Goal: Task Accomplishment & Management: Manage account settings

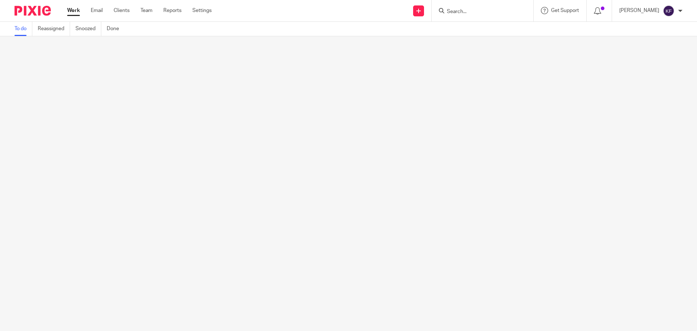
click at [18, 31] on link "To do" at bounding box center [24, 29] width 18 height 14
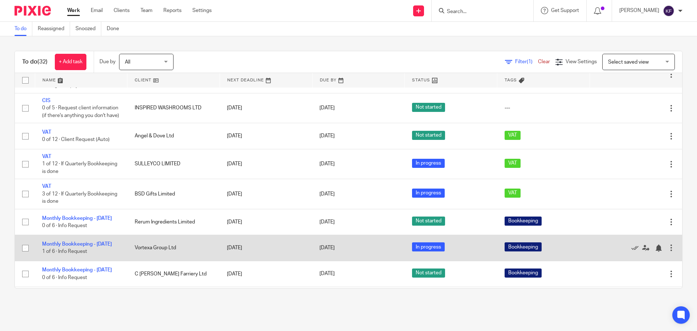
scroll to position [291, 0]
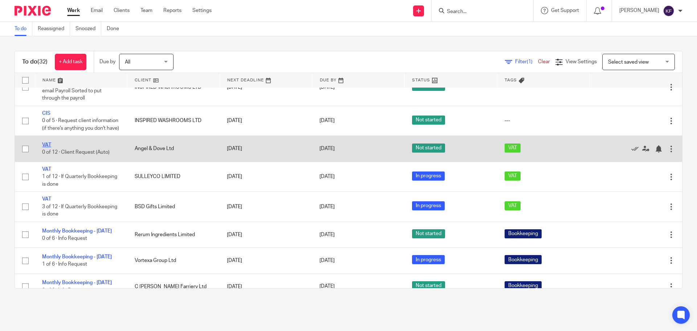
click at [48, 147] on link "VAT" at bounding box center [46, 144] width 9 height 5
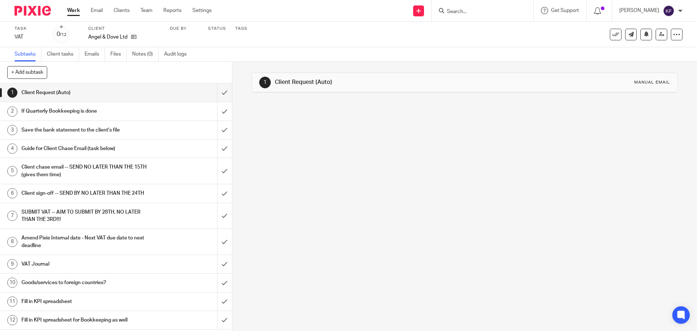
click at [90, 105] on link "2 If Quarterly Bookkeeping is done" at bounding box center [108, 111] width 217 height 18
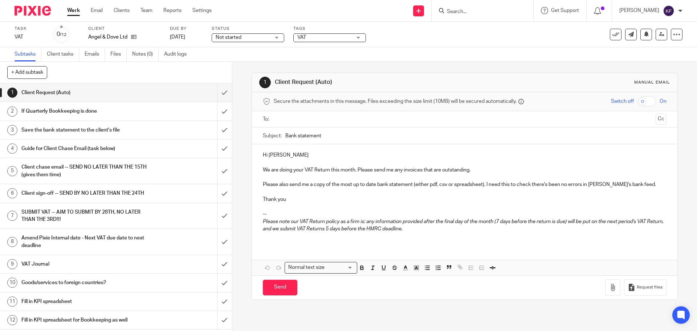
click at [324, 139] on input "Bank statement" at bounding box center [475, 135] width 381 height 16
drag, startPoint x: 312, startPoint y: 133, endPoint x: 232, endPoint y: 130, distance: 80.0
click at [232, 130] on div "1 Client Request (Auto) Manual email Secure the attachments in this message. Fi…" at bounding box center [464, 196] width 465 height 269
type input "VAT return"
click at [494, 166] on p "We are doing your VAT Return this month. Please send me any invoices that are o…" at bounding box center [465, 169] width 404 height 7
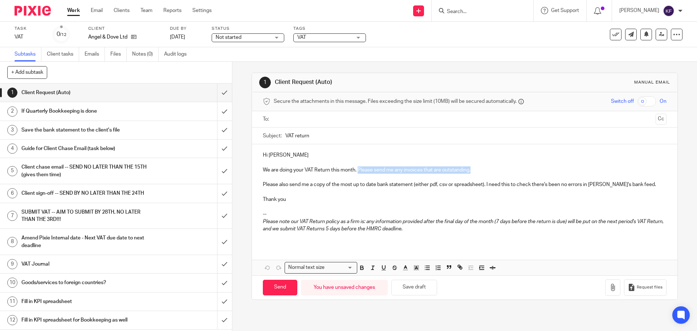
drag, startPoint x: 479, startPoint y: 170, endPoint x: 357, endPoint y: 174, distance: 122.8
click at [357, 174] on p "We are doing your VAT Return this month. Please send me any invoices that are o…" at bounding box center [465, 169] width 404 height 7
click at [636, 182] on p "Please also send me a copy of the most up to date bank statement (either pdf, c…" at bounding box center [465, 184] width 404 height 7
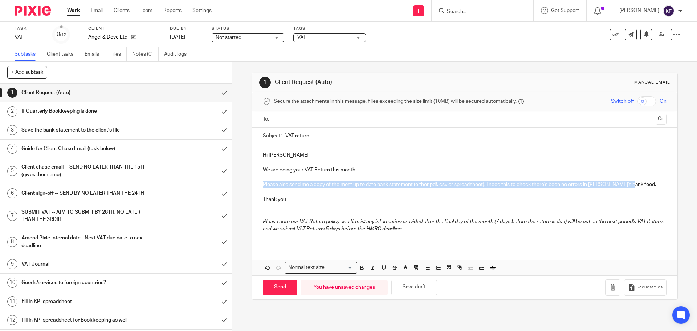
drag, startPoint x: 632, startPoint y: 185, endPoint x: 247, endPoint y: 187, distance: 384.6
click at [247, 187] on div "1 Client Request (Auto) Manual email Secure the attachments in this message. Fi…" at bounding box center [464, 196] width 465 height 269
click at [280, 187] on p "Please also send me a copy of the most up to date bank statement (either pdf, c…" at bounding box center [465, 184] width 404 height 7
drag, startPoint x: 277, startPoint y: 186, endPoint x: 638, endPoint y: 183, distance: 360.3
click at [638, 183] on p "Please also send me a copy of the most up to date bank statement (either pdf, c…" at bounding box center [465, 184] width 404 height 7
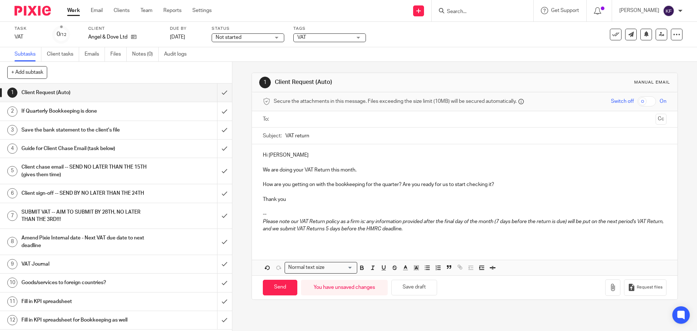
click at [295, 157] on p "Hi Nicky" at bounding box center [465, 154] width 404 height 7
click at [263, 171] on p "We are doing your VAT Return this month." at bounding box center [465, 169] width 404 height 7
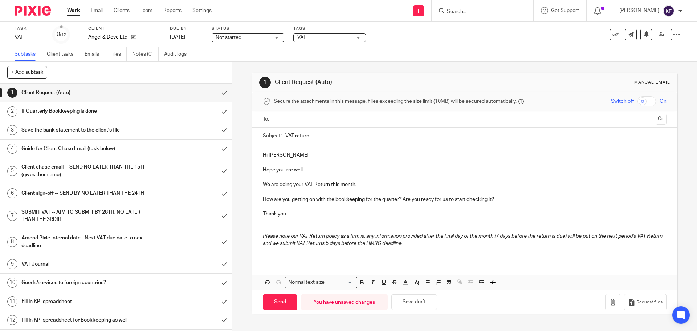
click at [301, 121] on input "text" at bounding box center [464, 119] width 376 height 8
click at [263, 201] on p "How are you getting on with the bookkeeping for the quarter? Are you ready for …" at bounding box center [465, 200] width 404 height 7
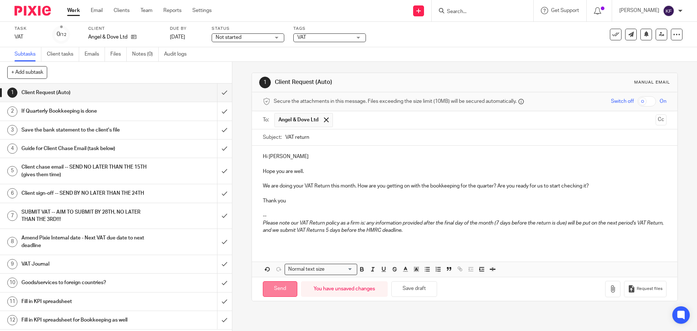
click at [277, 285] on input "Send" at bounding box center [280, 289] width 35 height 16
click at [254, 37] on span "Not started" at bounding box center [243, 38] width 54 height 8
type input "Sent"
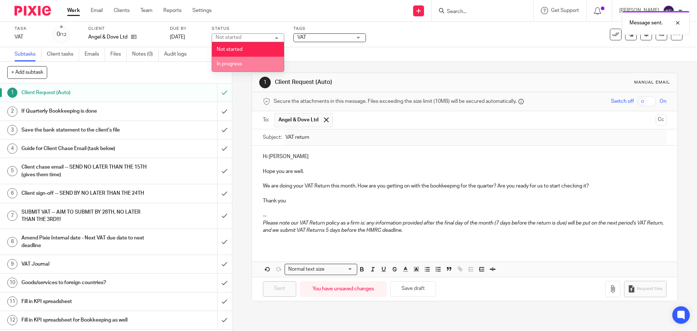
click at [242, 62] on span "In progress" at bounding box center [229, 63] width 25 height 5
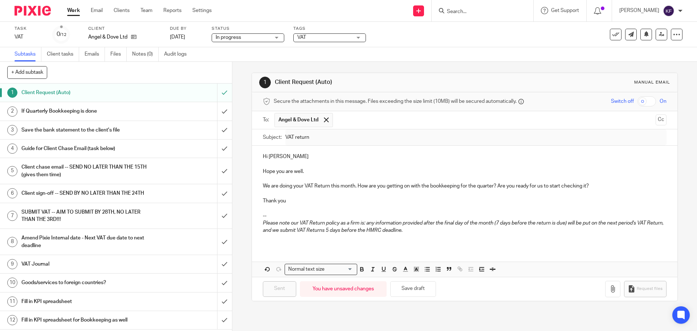
click at [70, 10] on link "Work" at bounding box center [73, 10] width 13 height 7
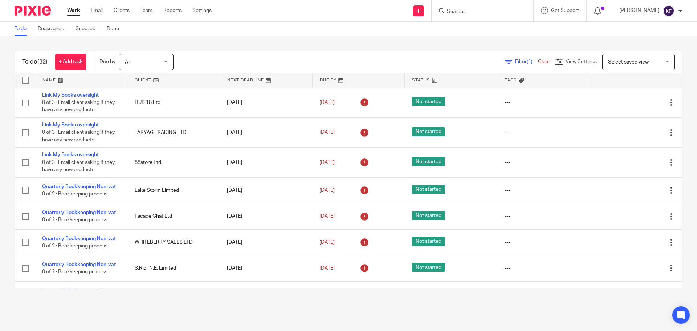
click at [494, 11] on input "Search" at bounding box center [478, 12] width 65 height 7
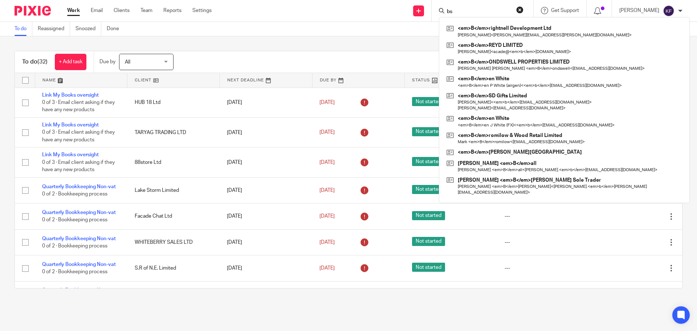
type input "bsd"
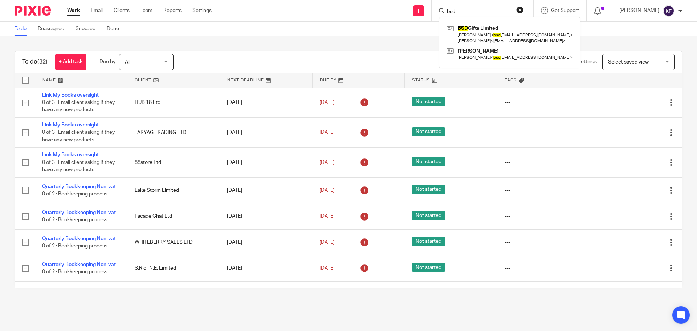
drag, startPoint x: 469, startPoint y: 10, endPoint x: 414, endPoint y: 12, distance: 55.6
click at [414, 12] on div "Send new email Create task Add client Request signature bsd BSD Gifts Limited S…" at bounding box center [460, 10] width 475 height 21
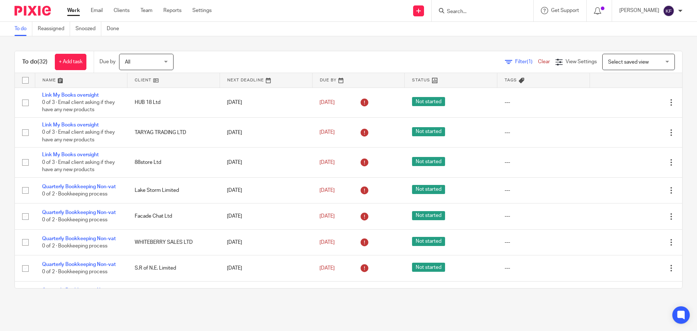
type input "y"
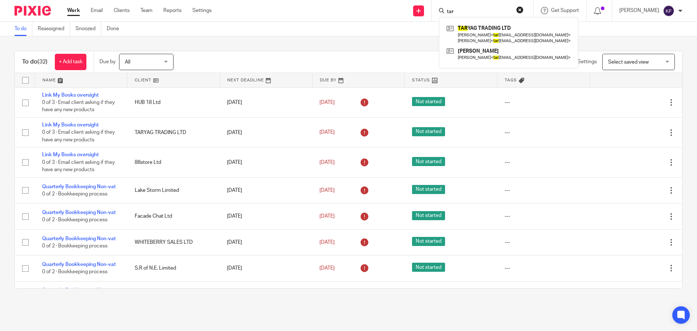
type input "tar"
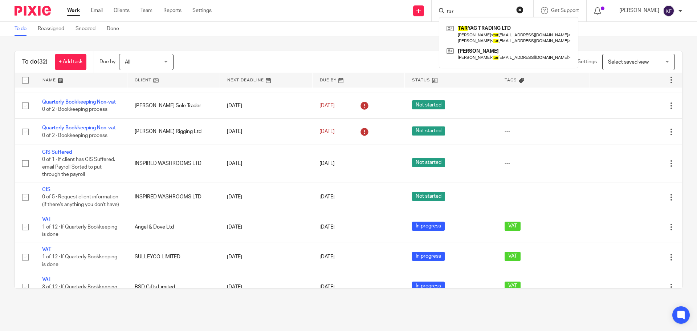
scroll to position [327, 0]
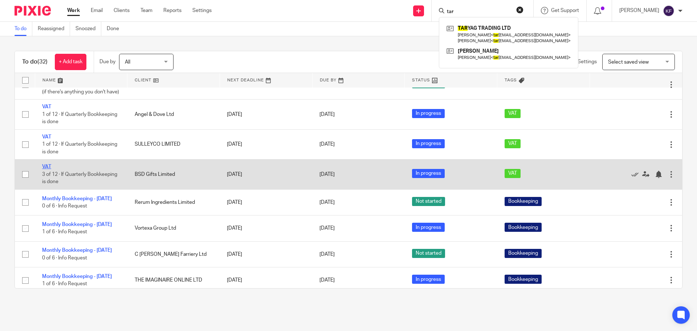
click at [47, 169] on link "VAT" at bounding box center [46, 166] width 9 height 5
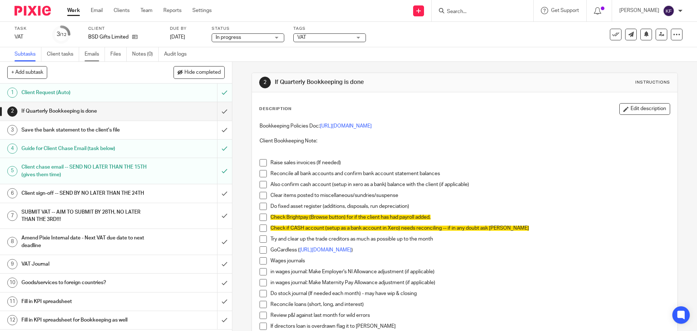
click at [96, 56] on link "Emails" at bounding box center [95, 54] width 20 height 14
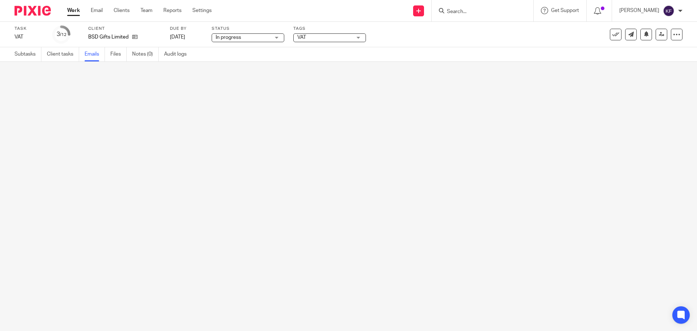
click at [92, 57] on link "Emails" at bounding box center [95, 54] width 20 height 14
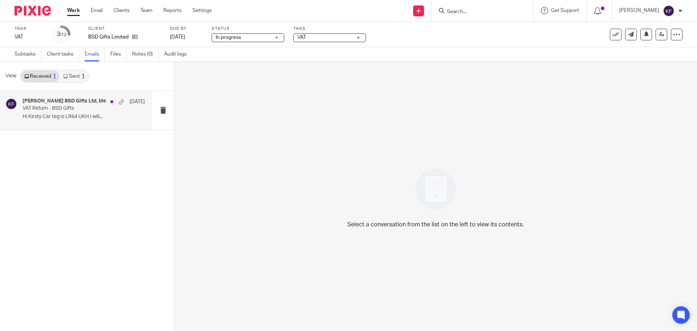
click at [84, 113] on div "[PERSON_NAME] BSD Gifts Ltd, Me [DATE] VAT Return - BSD Gifts Hi Kirsty Car reg…" at bounding box center [84, 110] width 122 height 24
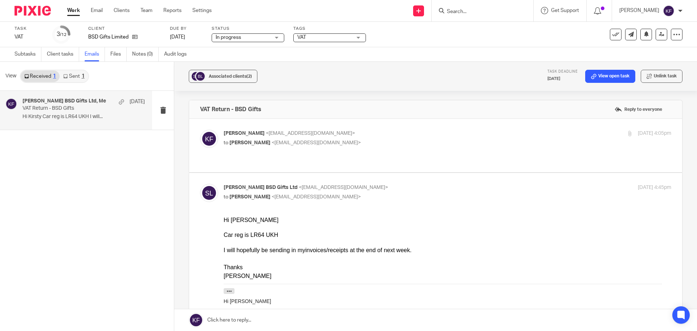
click at [393, 142] on p "to Sam Relevy <bsdgifts@outlook.com>" at bounding box center [373, 143] width 299 height 8
checkbox input "true"
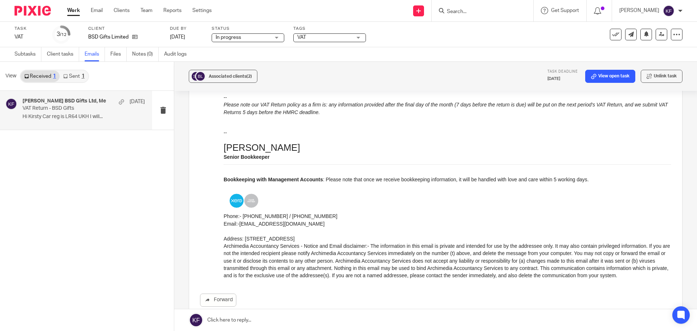
scroll to position [516, 0]
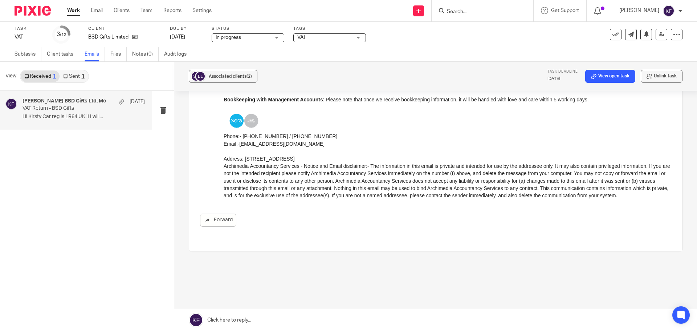
click at [75, 77] on link "Sent 1" at bounding box center [74, 76] width 28 height 12
click at [69, 12] on link "Work" at bounding box center [73, 10] width 13 height 7
